Goal: Task Accomplishment & Management: Complete application form

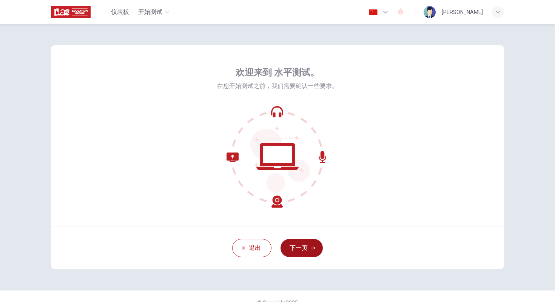
click at [306, 249] on button "下一页" at bounding box center [301, 248] width 42 height 18
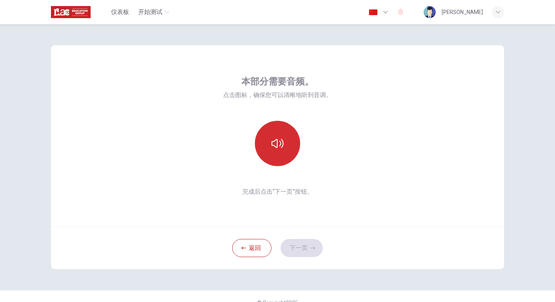
click at [277, 137] on icon "button" at bounding box center [277, 143] width 12 height 12
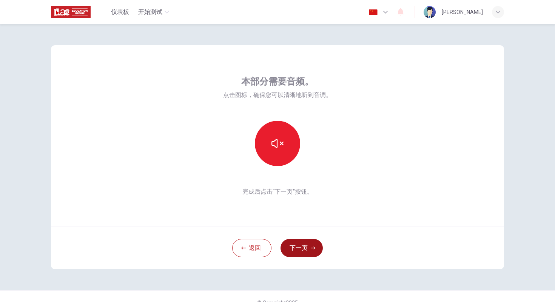
click at [308, 251] on button "下一页" at bounding box center [301, 248] width 42 height 18
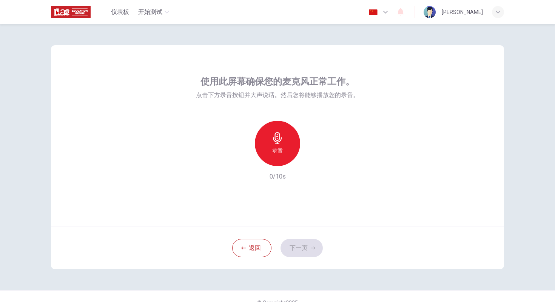
click at [277, 151] on h6 "录音" at bounding box center [277, 150] width 11 height 9
click at [314, 250] on icon "button" at bounding box center [313, 248] width 5 height 5
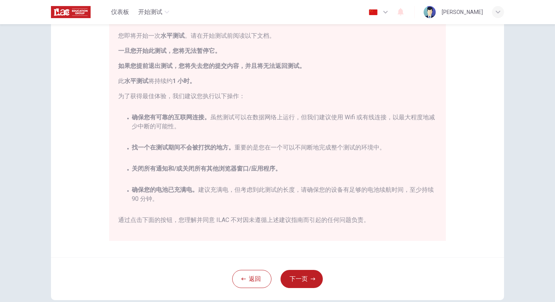
scroll to position [85, 0]
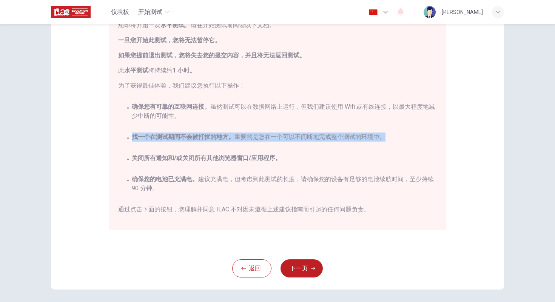
drag, startPoint x: 134, startPoint y: 137, endPoint x: 238, endPoint y: 143, distance: 105.1
click at [238, 143] on div "您即将开始一次 水平测试 。请在开始测试前阅读以下文档。 一旦您开始此测试，您将无法暂停它。 如果您提前退出测试，您将失去您的提交内容，并且将无法返回测试。 …" at bounding box center [279, 121] width 322 height 200
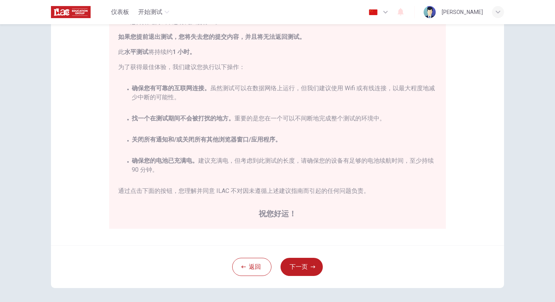
scroll to position [94, 0]
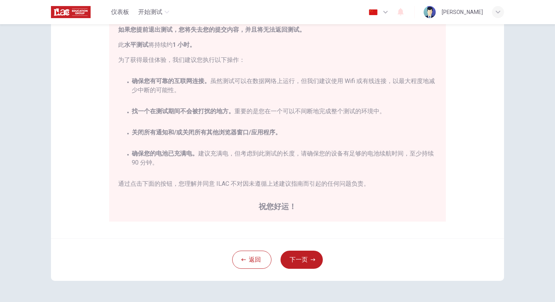
click at [466, 163] on div "免责声明： 您即将开始一次 水平测试 。请在开始测试前阅读以下文档。 一旦您开始此测试，您将无法暂停它。 如果您提前退出测试，您将失去您的提交内容，并且将无法…" at bounding box center [277, 95] width 453 height 286
click at [477, 137] on div "免责声明： 您即将开始一次 水平测试 。请在开始测试前阅读以下文档。 一旦您开始此测试，您将无法暂停它。 如果您提前退出测试，您将失去您的提交内容，并且将无法…" at bounding box center [277, 95] width 453 height 286
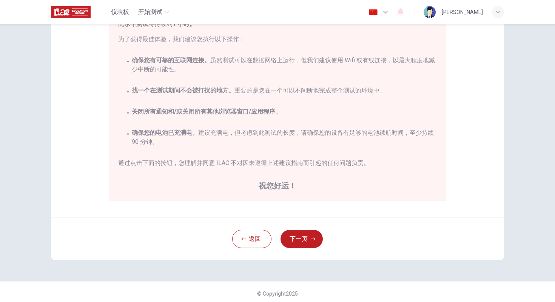
drag, startPoint x: 332, startPoint y: 221, endPoint x: 334, endPoint y: 225, distance: 3.9
click at [334, 225] on div "返回 下一页" at bounding box center [277, 238] width 453 height 43
click at [336, 258] on div "返回 下一页" at bounding box center [277, 238] width 453 height 43
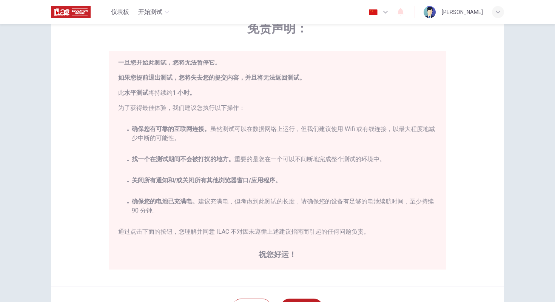
scroll to position [17, 0]
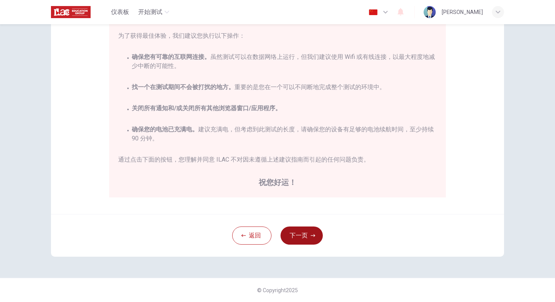
click at [297, 241] on button "下一页" at bounding box center [301, 235] width 42 height 18
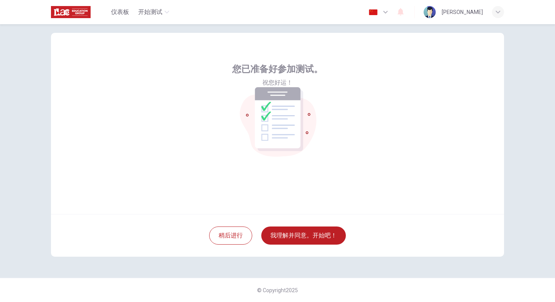
click at [294, 142] on div "您已准备好参加测试。 祝您好运！" at bounding box center [277, 110] width 91 height 94
click at [294, 236] on button "我理解并同意。开始吧！" at bounding box center [303, 235] width 85 height 18
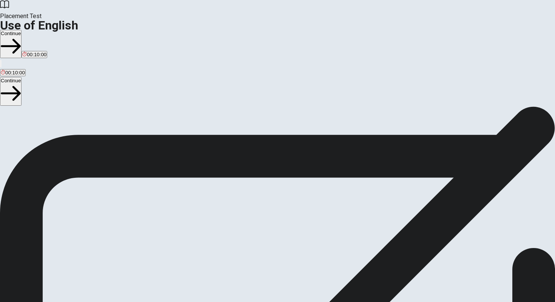
drag, startPoint x: 74, startPoint y: 68, endPoint x: 168, endPoint y: 166, distance: 135.9
click at [168, 166] on div "Use of English Section Directions You will answer 30 questions in total: • 15 g…" at bounding box center [277, 178] width 555 height 145
drag, startPoint x: 73, startPoint y: 71, endPoint x: 196, endPoint y: 74, distance: 123.1
click at [89, 107] on span "Use of English Section Directions" at bounding box center [44, 110] width 89 height 7
click at [186, 147] on span "You will answer 30 questions in total: • 15 grammar questions • 15 vocabulary q…" at bounding box center [93, 178] width 186 height 143
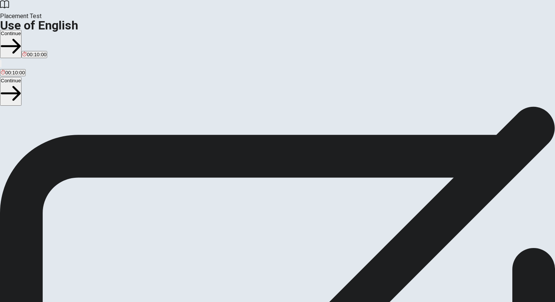
click at [186, 146] on span "You will answer 30 questions in total: • 15 grammar questions • 15 vocabulary q…" at bounding box center [93, 178] width 186 height 143
click at [22, 30] on button "Continue" at bounding box center [11, 44] width 22 height 28
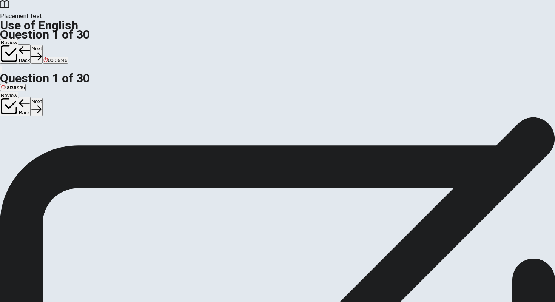
click at [67, 142] on div "D" at bounding box center [56, 139] width 22 height 6
click at [42, 45] on button "Next" at bounding box center [37, 54] width 12 height 18
click at [22, 147] on span "are" at bounding box center [17, 145] width 7 height 6
click at [42, 45] on button "Next" at bounding box center [37, 54] width 12 height 18
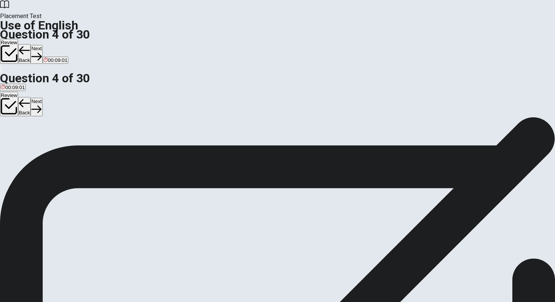
click at [31, 44] on button "Back" at bounding box center [24, 54] width 13 height 20
click at [22, 142] on span "has been" at bounding box center [11, 145] width 21 height 6
click at [42, 45] on button "Next" at bounding box center [37, 54] width 12 height 18
click at [403, 39] on div "Review Back Next 00:08:54" at bounding box center [277, 52] width 555 height 26
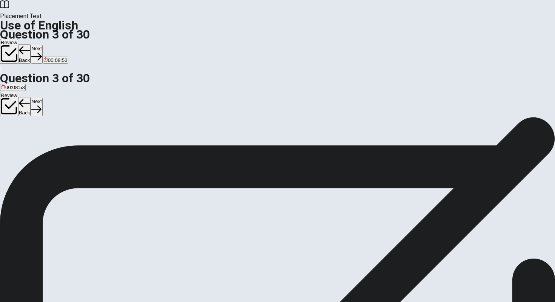
click at [42, 45] on button "Next" at bounding box center [37, 54] width 12 height 18
click at [46, 148] on button "D goes" at bounding box center [39, 141] width 12 height 13
click at [42, 45] on button "Next" at bounding box center [37, 54] width 12 height 18
click at [18, 39] on button "Review" at bounding box center [9, 51] width 18 height 25
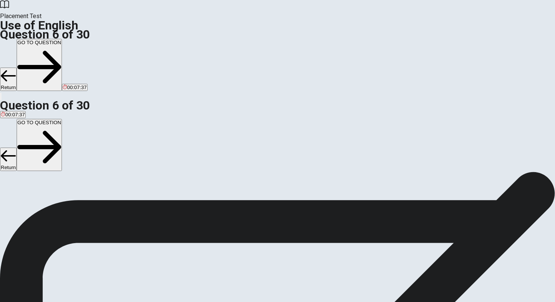
scroll to position [15, 0]
click at [17, 68] on button "Return" at bounding box center [8, 79] width 17 height 23
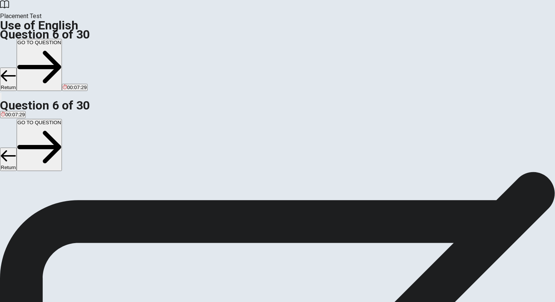
scroll to position [39, 0]
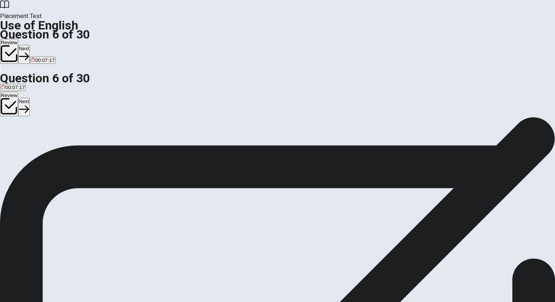
click at [51, 108] on span "swim" at bounding box center [44, 106] width 11 height 6
click at [30, 45] on button "Next" at bounding box center [24, 54] width 12 height 18
click at [8, 96] on button "A tall" at bounding box center [4, 102] width 8 height 13
click at [27, 109] on button "C low" at bounding box center [22, 102] width 9 height 13
click at [42, 45] on button "Next" at bounding box center [37, 54] width 12 height 18
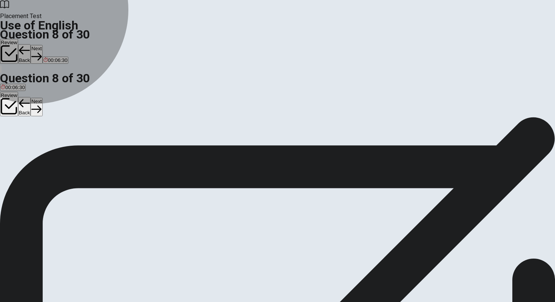
drag, startPoint x: 248, startPoint y: 109, endPoint x: 243, endPoint y: 109, distance: 4.9
click at [24, 109] on button "B green" at bounding box center [16, 102] width 14 height 13
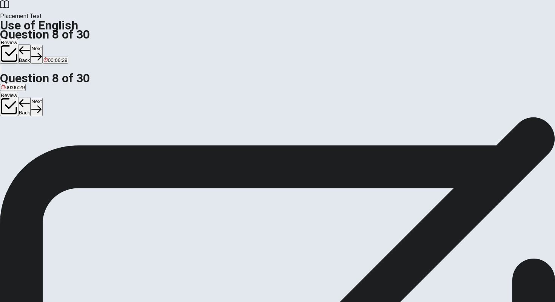
click at [24, 106] on button "B green" at bounding box center [16, 102] width 14 height 13
click at [42, 45] on button "Next" at bounding box center [37, 54] width 12 height 18
click at [44, 108] on span "finishes" at bounding box center [35, 106] width 17 height 6
click at [42, 45] on button "Next" at bounding box center [37, 54] width 12 height 18
click at [19, 106] on button "B went" at bounding box center [13, 102] width 12 height 13
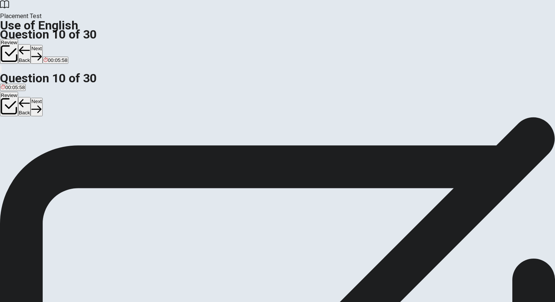
click at [42, 45] on button "Next" at bounding box center [37, 54] width 12 height 18
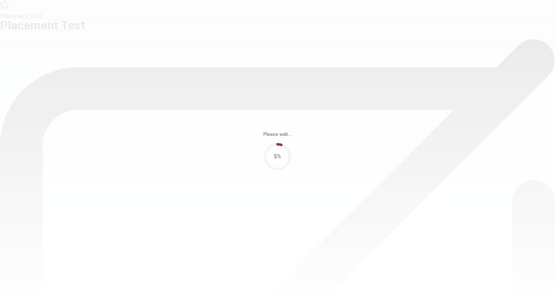
scroll to position [0, 0]
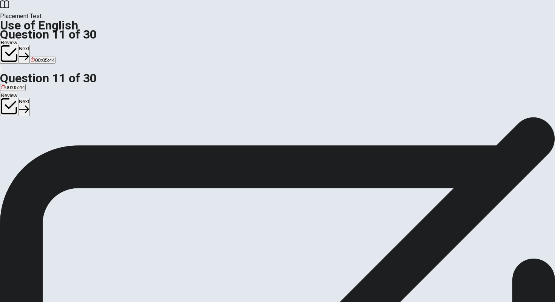
click at [14, 144] on button "B are" at bounding box center [9, 141] width 9 height 13
click at [30, 45] on button "Next" at bounding box center [24, 54] width 12 height 18
click at [38, 148] on button "C buy" at bounding box center [33, 141] width 10 height 13
click at [42, 45] on button "Next" at bounding box center [37, 54] width 12 height 18
click at [23, 148] on button "C Do" at bounding box center [19, 141] width 8 height 13
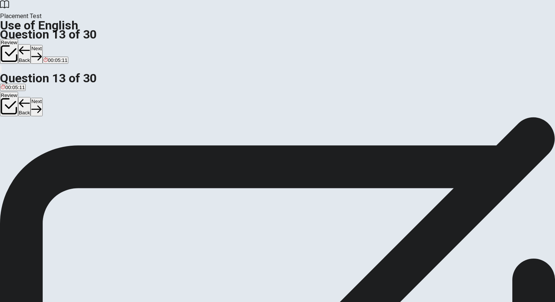
click at [42, 45] on button "Next" at bounding box center [37, 54] width 12 height 18
click at [15, 142] on span "will be" at bounding box center [8, 145] width 14 height 6
click at [42, 45] on button "Next" at bounding box center [37, 54] width 12 height 18
click at [31, 148] on button "B Carrot" at bounding box center [22, 141] width 15 height 13
click at [42, 45] on button "Next" at bounding box center [37, 54] width 12 height 18
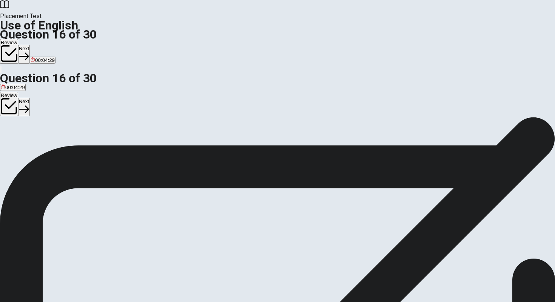
scroll to position [3, 0]
click at [85, 138] on span "to say you will definitely do something" at bounding box center [43, 141] width 84 height 6
click at [30, 45] on button "Next" at bounding box center [24, 54] width 12 height 18
click at [89, 144] on span "question again" at bounding box center [72, 141] width 33 height 6
click at [26, 132] on button "A state again" at bounding box center [13, 138] width 26 height 13
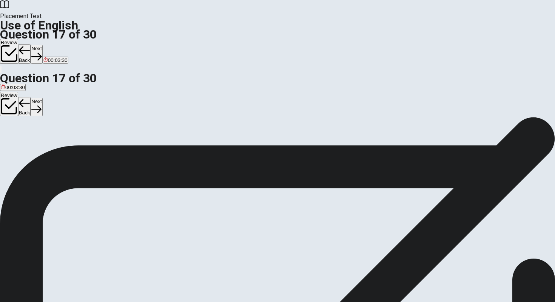
click at [42, 45] on button "Next" at bounding box center [37, 54] width 12 height 18
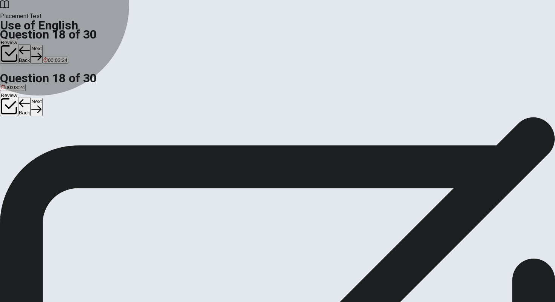
click at [14, 132] on button "A see it" at bounding box center [7, 138] width 14 height 13
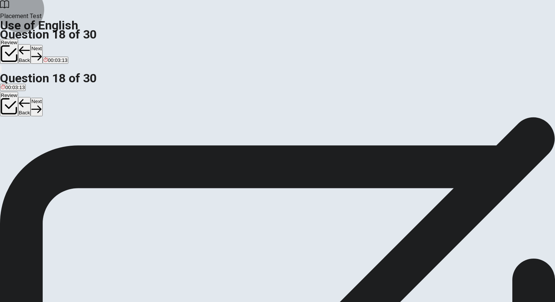
click at [42, 45] on button "Next" at bounding box center [37, 54] width 12 height 18
click at [40, 145] on button "C large" at bounding box center [33, 138] width 13 height 13
click at [42, 45] on button "Next" at bounding box center [37, 54] width 12 height 18
click at [45, 138] on span "does the train arrive" at bounding box center [23, 141] width 45 height 6
click at [42, 45] on button "Next" at bounding box center [37, 54] width 12 height 18
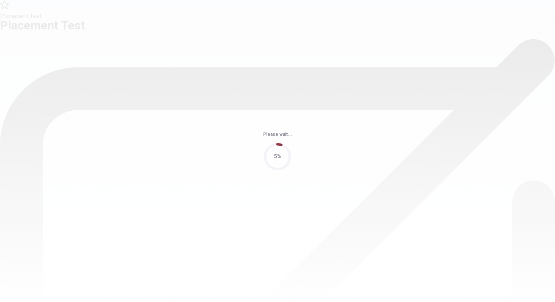
scroll to position [0, 0]
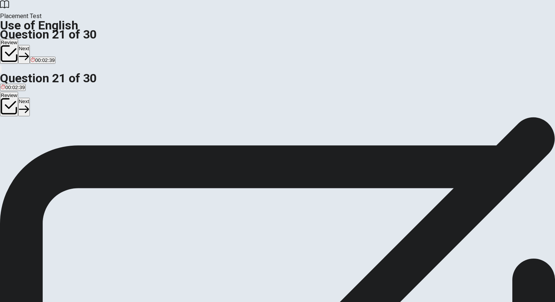
click at [12, 135] on button "A rains" at bounding box center [6, 141] width 12 height 13
click at [30, 45] on button "Next" at bounding box center [24, 54] width 12 height 18
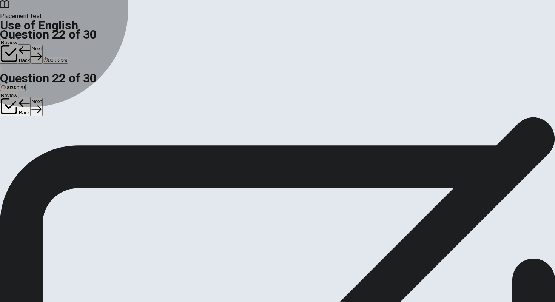
click at [9, 135] on button "A the" at bounding box center [4, 141] width 9 height 13
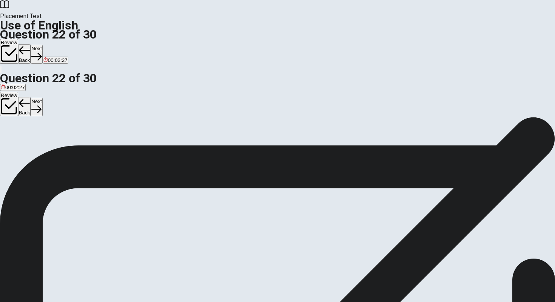
click at [28, 147] on span "an" at bounding box center [26, 145] width 6 height 6
click at [42, 45] on button "Next" at bounding box center [37, 54] width 12 height 18
click at [5, 135] on button "A in" at bounding box center [2, 141] width 5 height 13
click at [18, 147] on span "on" at bounding box center [15, 145] width 6 height 6
click at [42, 45] on button "Next" at bounding box center [37, 54] width 12 height 18
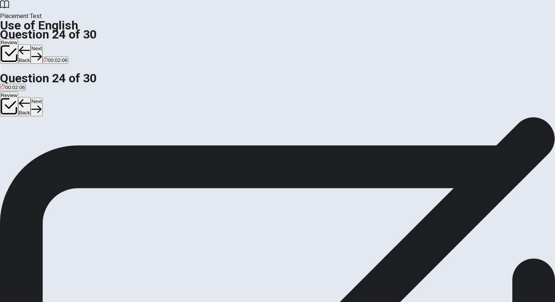
click at [18, 148] on button "C in" at bounding box center [14, 141] width 5 height 13
click at [25, 148] on button "D on" at bounding box center [21, 141] width 7 height 13
click at [12, 142] on button "B at" at bounding box center [10, 141] width 6 height 13
click at [42, 45] on button "Next" at bounding box center [37, 54] width 12 height 18
click at [52, 140] on button "B easy to find" at bounding box center [38, 141] width 27 height 13
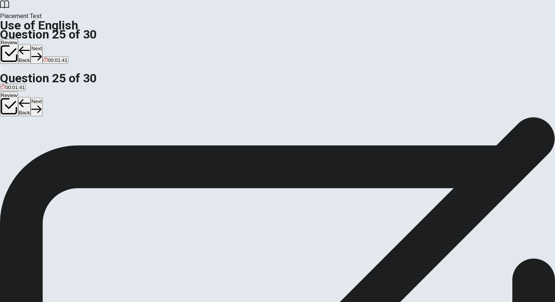
click at [24, 142] on span "worth a lot" at bounding box center [12, 145] width 23 height 6
click at [42, 45] on button "Next" at bounding box center [37, 54] width 12 height 18
click at [19, 135] on button "A mention" at bounding box center [9, 141] width 19 height 13
click at [30, 45] on button "Next" at bounding box center [24, 54] width 12 height 18
click at [51, 147] on span "friend" at bounding box center [45, 145] width 12 height 6
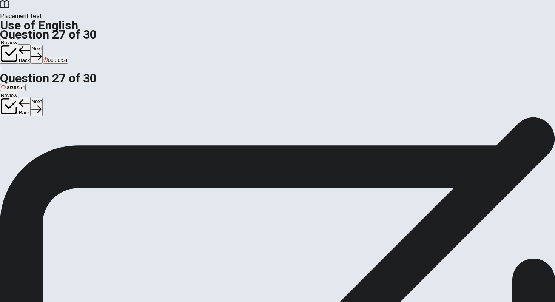
click at [42, 45] on button "Next" at bounding box center [37, 54] width 12 height 18
click at [11, 135] on button "A task" at bounding box center [5, 141] width 11 height 13
click at [42, 45] on button "Next" at bounding box center [37, 54] width 12 height 18
click at [280, 147] on span "to think of something that is not real" at bounding box center [240, 145] width 79 height 6
click at [42, 45] on button "Next" at bounding box center [37, 54] width 12 height 18
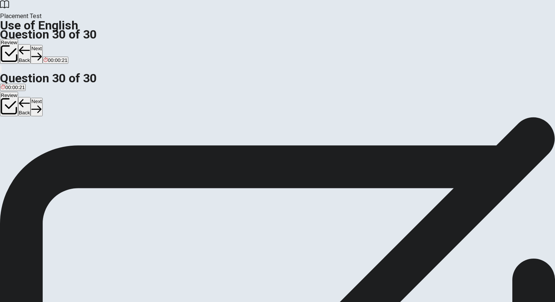
click at [20, 148] on button "C an" at bounding box center [16, 141] width 7 height 13
click at [14, 148] on button "B the" at bounding box center [9, 141] width 9 height 13
click at [20, 148] on button "C an" at bounding box center [16, 141] width 7 height 13
click at [42, 45] on button "Next" at bounding box center [37, 54] width 12 height 18
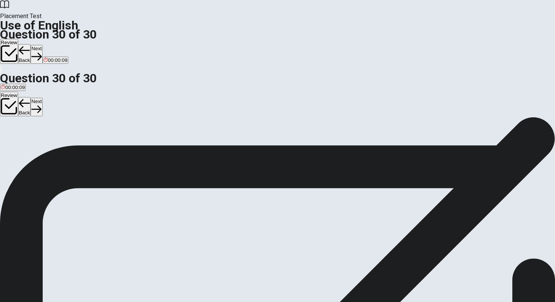
drag, startPoint x: 239, startPoint y: 68, endPoint x: 278, endPoint y: 137, distance: 79.4
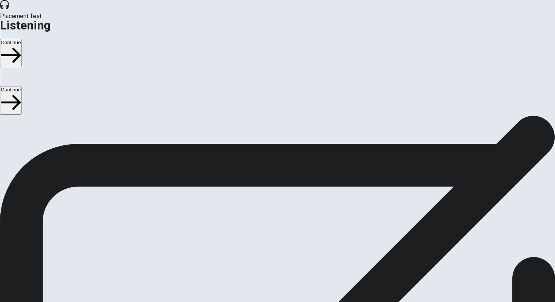
drag, startPoint x: 72, startPoint y: 94, endPoint x: 141, endPoint y: 209, distance: 134.4
click at [141, 209] on div "Listening Instructions There are 3 audio clips in this section. Each clip has 5…" at bounding box center [277, 174] width 555 height 118
drag, startPoint x: 166, startPoint y: 208, endPoint x: 136, endPoint y: 201, distance: 30.5
click at [136, 201] on span "There are 3 audio clips in this section. Each clip has 5 questions. Before each…" at bounding box center [182, 174] width 364 height 116
drag, startPoint x: 137, startPoint y: 202, endPoint x: 109, endPoint y: 201, distance: 27.9
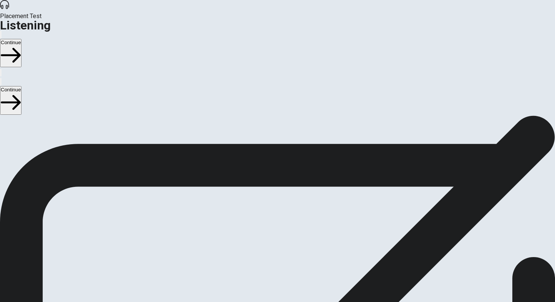
click at [109, 201] on span "There are 3 audio clips in this section. Each clip has 5 questions. Before each…" at bounding box center [182, 174] width 364 height 116
click at [22, 39] on button "Continue" at bounding box center [11, 53] width 22 height 28
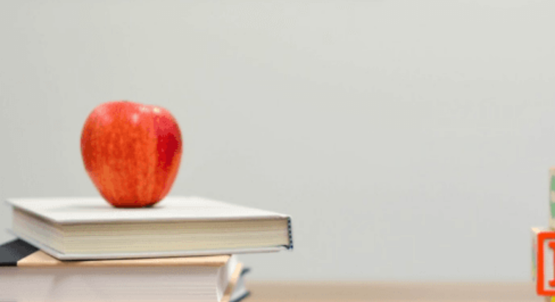
click at [105, 134] on span "Where does the woman suggest he go?" at bounding box center [52, 137] width 105 height 7
click at [80, 292] on div at bounding box center [277, 292] width 555 height 0
click at [215, 155] on button "D [GEOGRAPHIC_DATA]" at bounding box center [189, 149] width 54 height 13
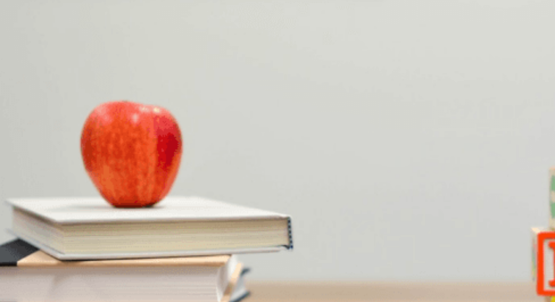
click at [62, 212] on span "It’s not enough" at bounding box center [45, 215] width 33 height 6
click at [65, 244] on span "A week" at bounding box center [57, 247] width 16 height 6
click at [102, 276] on span "A summer vacation" at bounding box center [80, 279] width 43 height 6
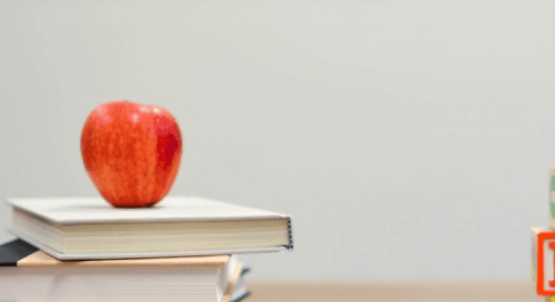
scroll to position [420, 0]
click at [26, 251] on button "A Two weeks" at bounding box center [13, 244] width 26 height 13
click at [148, 187] on button "D Visit a travel agency" at bounding box center [124, 180] width 46 height 13
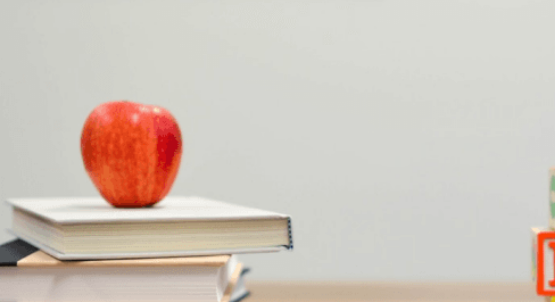
click at [22, 39] on button "Continue" at bounding box center [11, 53] width 22 height 28
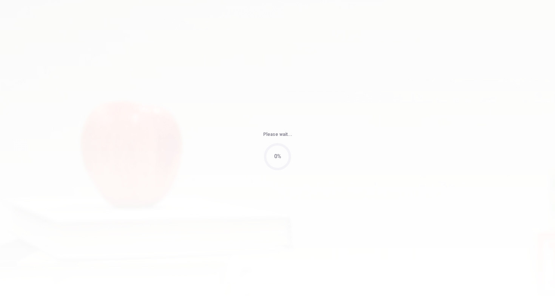
type input "63"
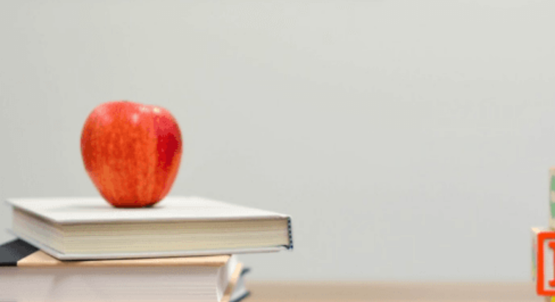
scroll to position [460, 0]
click at [24, 244] on span "Downtown" at bounding box center [12, 247] width 23 height 6
click at [132, 181] on span "Make a reservation" at bounding box center [111, 184] width 43 height 6
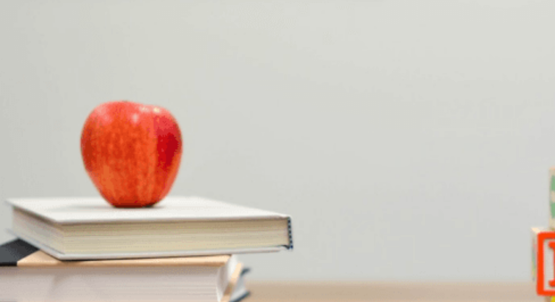
click at [92, 269] on button "B Choosing a restaurant" at bounding box center [67, 275] width 51 height 13
click at [33, 181] on button "B Excited" at bounding box center [24, 181] width 18 height 13
click at [60, 123] on span "Italian" at bounding box center [54, 121] width 14 height 6
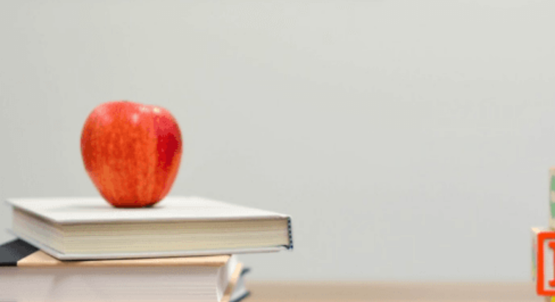
scroll to position [575, 0]
click at [22, 39] on button "Continue" at bounding box center [11, 53] width 22 height 28
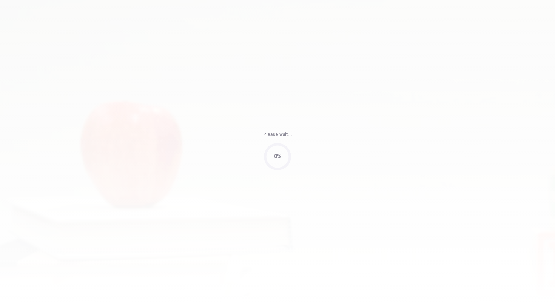
type input "58"
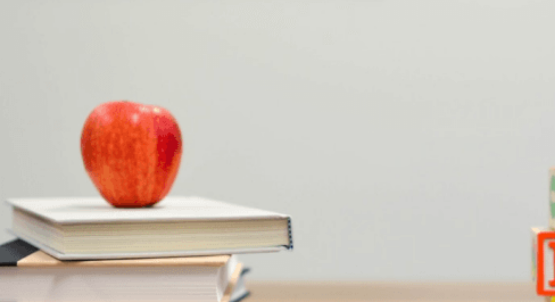
scroll to position [703, 0]
click at [61, 276] on span "3 p.m." at bounding box center [54, 279] width 14 height 6
click at [147, 155] on button "D Dr. Smith" at bounding box center [136, 149] width 22 height 13
click at [64, 212] on span "He is very gentle" at bounding box center [45, 215] width 37 height 6
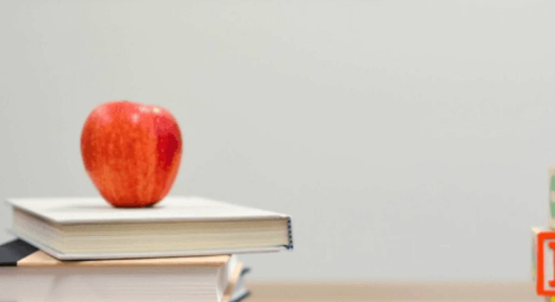
scroll to position [203, 0]
click at [39, 174] on button "A Braces check-up" at bounding box center [19, 180] width 39 height 13
click at [42, 238] on button "B Relaxed" at bounding box center [32, 244] width 20 height 13
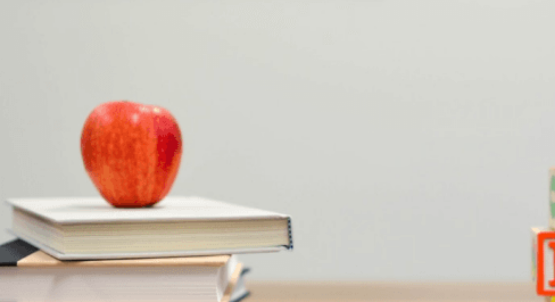
click at [22, 39] on button "Continue" at bounding box center [11, 53] width 22 height 28
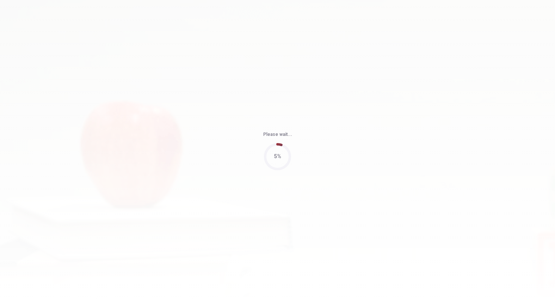
type input "50"
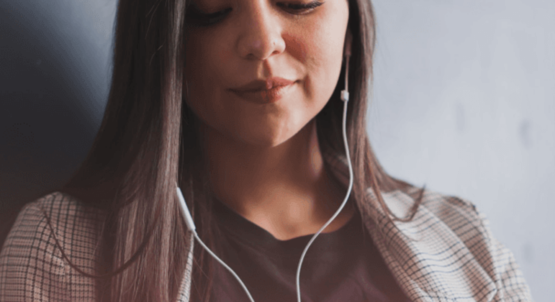
scroll to position [40, 0]
click at [22, 39] on button "Continue" at bounding box center [11, 53] width 22 height 28
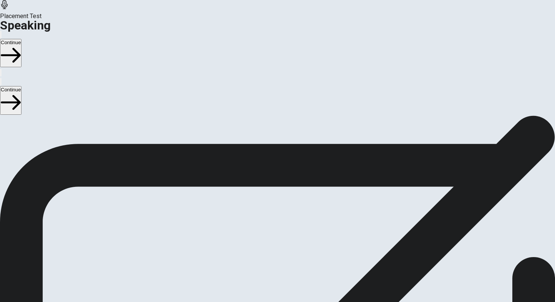
click at [289, 201] on icon at bounding box center [277, 212] width 23 height 23
click at [267, 232] on icon "Record Again" at bounding box center [267, 232] width 0 height 0
click at [291, 253] on icon at bounding box center [277, 266] width 27 height 27
click at [276, 232] on icon "Record Again" at bounding box center [271, 236] width 9 height 9
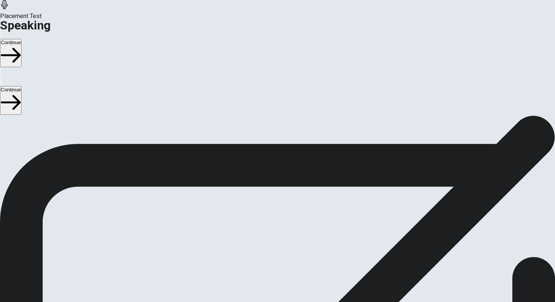
click at [276, 232] on icon "Record Again" at bounding box center [271, 236] width 9 height 9
click at [282, 201] on icon at bounding box center [274, 212] width 16 height 23
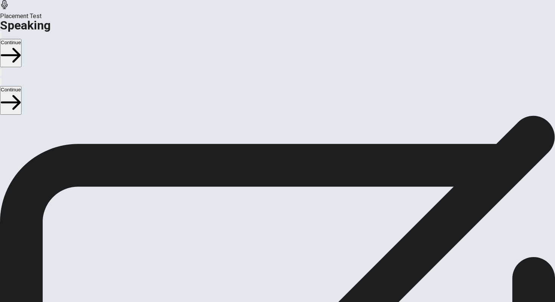
click at [269, 227] on button "Play Audio" at bounding box center [269, 230] width 2 height 7
click at [276, 232] on icon "Record Again" at bounding box center [271, 236] width 9 height 9
click at [286, 253] on icon at bounding box center [276, 266] width 19 height 27
click at [289, 201] on icon at bounding box center [277, 212] width 23 height 23
click at [267, 232] on icon "Record Again" at bounding box center [267, 232] width 0 height 0
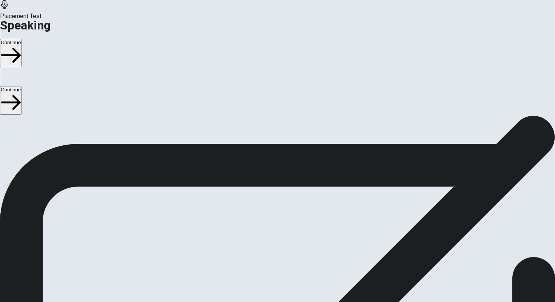
click at [291, 205] on div "Stop Recording" at bounding box center [277, 253] width 27 height 96
click at [269, 227] on button "Play Audio" at bounding box center [269, 230] width 2 height 7
click at [276, 232] on icon "Record Again" at bounding box center [271, 236] width 9 height 9
click at [291, 283] on span "Stop Recording" at bounding box center [277, 291] width 27 height 16
click at [276, 232] on icon "Record Again" at bounding box center [271, 236] width 9 height 9
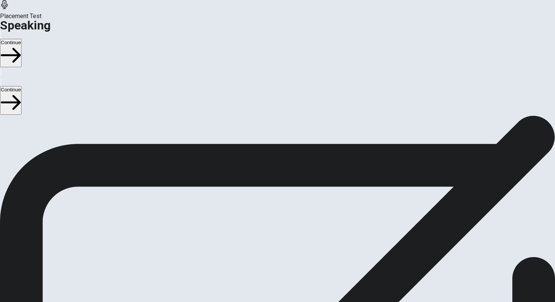
click at [291, 205] on div "Stop Recording" at bounding box center [277, 253] width 27 height 96
click at [269, 227] on button "Play Audio" at bounding box center [269, 230] width 2 height 7
click at [22, 39] on button "Continue" at bounding box center [11, 53] width 22 height 28
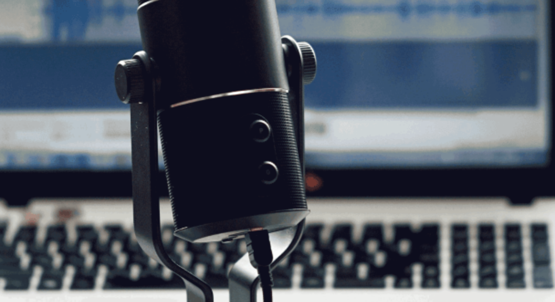
drag, startPoint x: 74, startPoint y: 98, endPoint x: 222, endPoint y: 234, distance: 201.1
click at [222, 194] on div "Speaking Section Directions The Speaking Test will start now. There are 3 quest…" at bounding box center [277, 135] width 555 height 118
click at [22, 39] on button "Continue" at bounding box center [11, 53] width 22 height 28
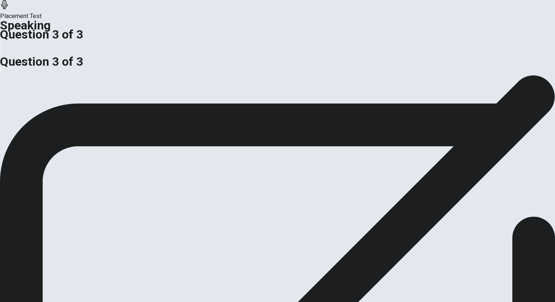
drag, startPoint x: 155, startPoint y: 162, endPoint x: 185, endPoint y: 162, distance: 30.6
click at [106, 54] on span "Why do people like cooking as a hobby?" at bounding box center [53, 50] width 106 height 7
drag, startPoint x: 173, startPoint y: 160, endPoint x: 102, endPoint y: 160, distance: 71.3
click at [102, 54] on span "Why do people like cooking as a hobby?" at bounding box center [53, 50] width 106 height 7
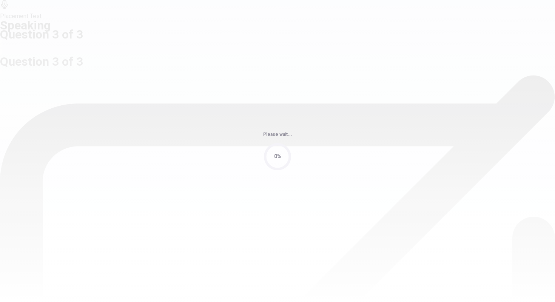
scroll to position [0, 0]
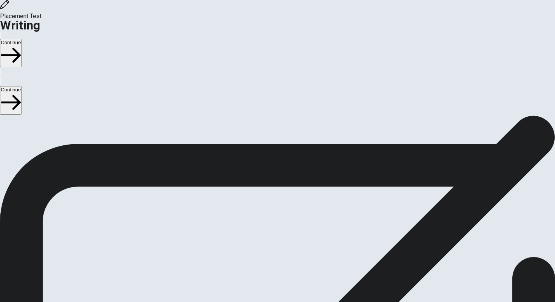
click at [22, 39] on button "Continue" at bounding box center [11, 53] width 22 height 28
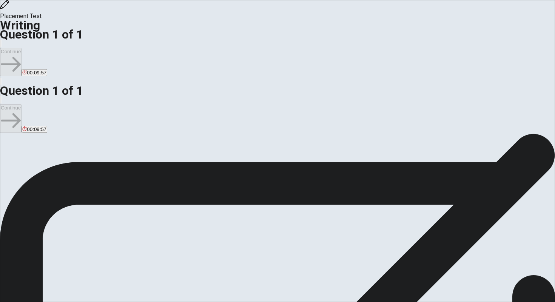
drag, startPoint x: 64, startPoint y: 75, endPoint x: 183, endPoint y: 183, distance: 161.3
click at [161, 184] on span "Write about your opinion on a topic. Important things to remember: Try to write…" at bounding box center [80, 223] width 161 height 143
type textarea "r"
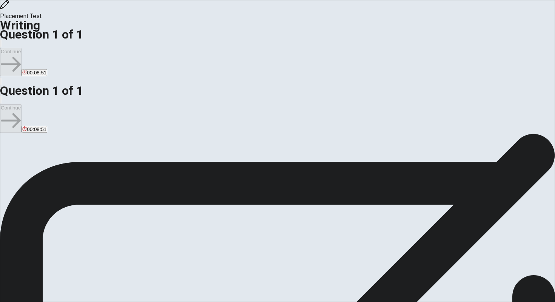
paste textarea "ㄋ"
type textarea "ㄍ"
type textarea "t"
type textarea "ㄊ"
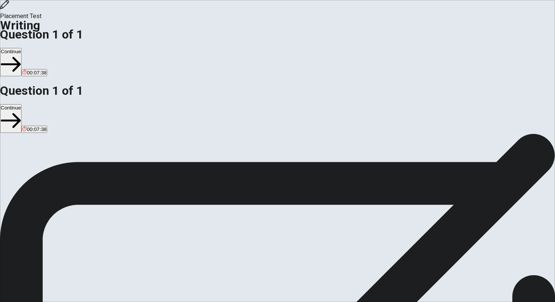
paste textarea "i"
type textarea "Why I Chose to Study Abroad I want to study abroad be"
